Goal: Task Accomplishment & Management: Manage account settings

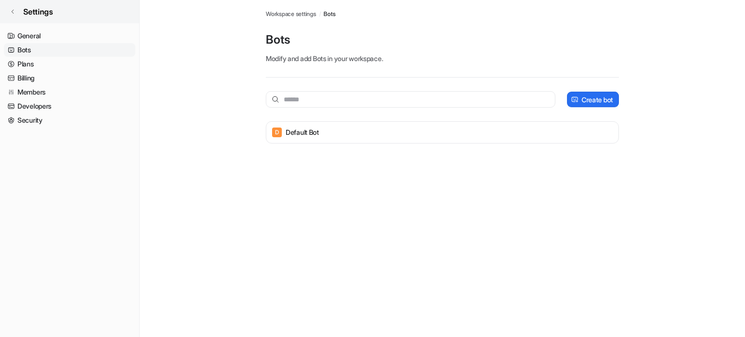
click at [17, 9] on link "Settings" at bounding box center [69, 11] width 139 height 23
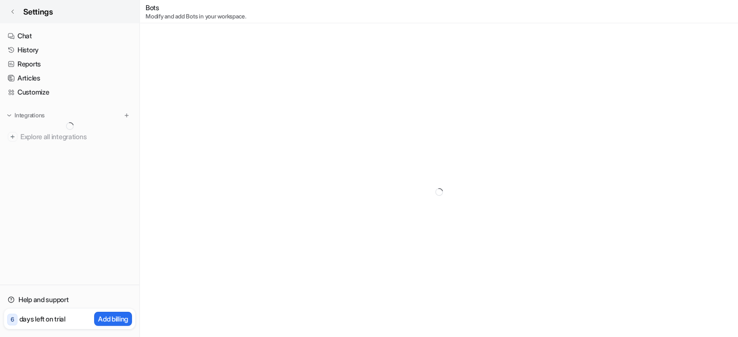
click at [11, 8] on link "Settings" at bounding box center [69, 11] width 139 height 23
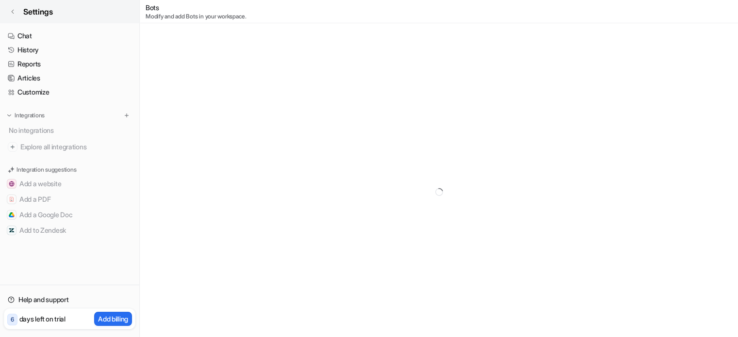
click at [41, 14] on span "Settings" at bounding box center [38, 12] width 30 height 12
click at [23, 49] on link "History" at bounding box center [69, 50] width 131 height 14
click at [13, 12] on icon at bounding box center [13, 12] width 6 height 6
click at [33, 13] on span "Settings" at bounding box center [38, 12] width 30 height 12
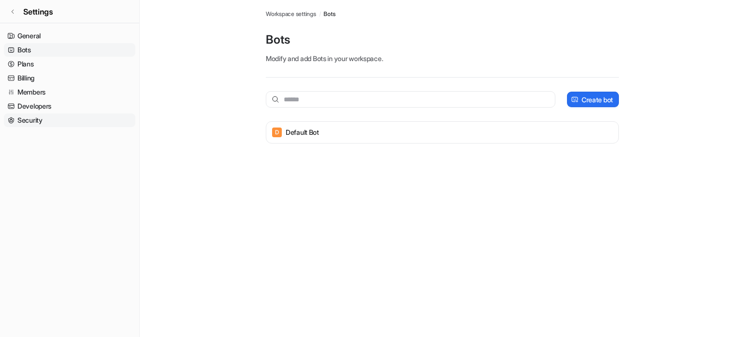
click at [27, 122] on link "Security" at bounding box center [69, 121] width 131 height 14
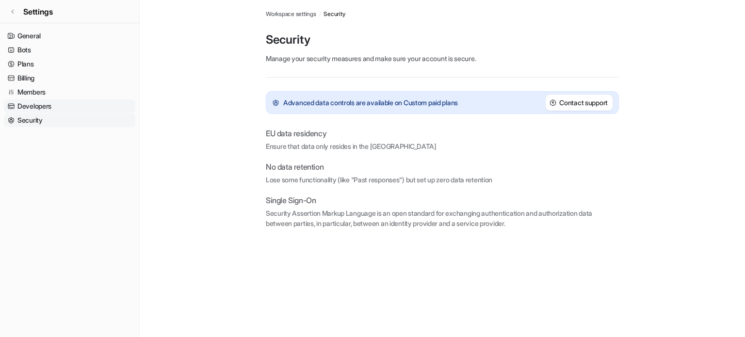
click at [30, 101] on link "Developers" at bounding box center [69, 106] width 131 height 14
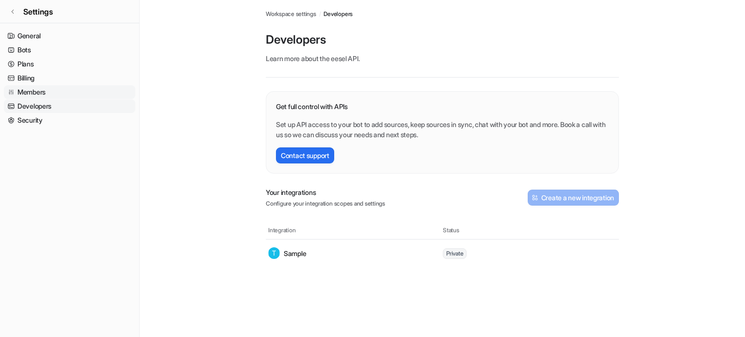
click at [33, 91] on link "Members" at bounding box center [69, 92] width 131 height 14
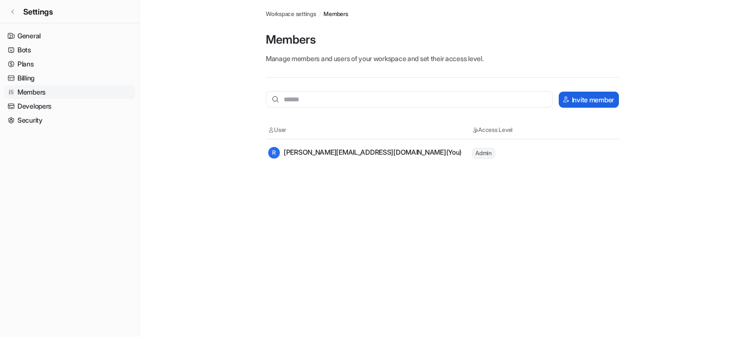
click at [599, 104] on button "Invite member" at bounding box center [589, 100] width 60 height 16
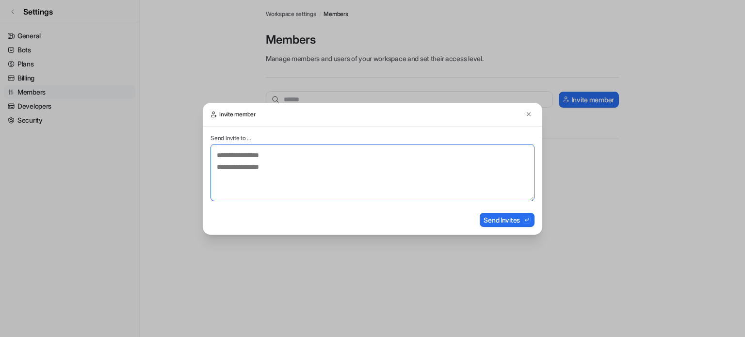
click at [299, 169] on textarea at bounding box center [373, 172] width 324 height 57
type textarea "**********"
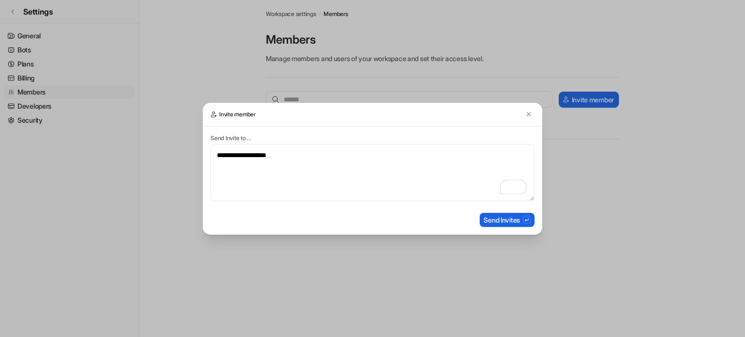
click at [504, 221] on button "Send Invites" at bounding box center [507, 220] width 55 height 14
